Goal: Task Accomplishment & Management: Complete application form

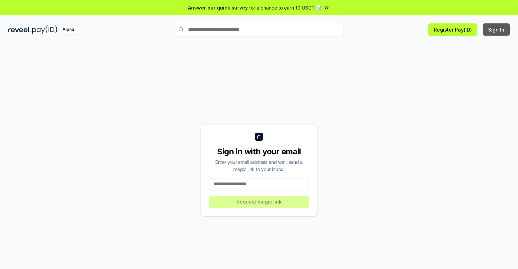
click at [496, 30] on button "Sign In" at bounding box center [495, 29] width 27 height 12
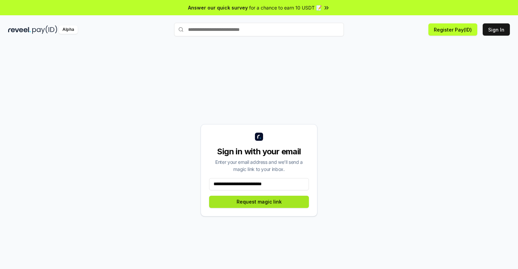
type input "**********"
click at [259, 201] on button "Request magic link" at bounding box center [259, 202] width 100 height 12
